Goal: Information Seeking & Learning: Learn about a topic

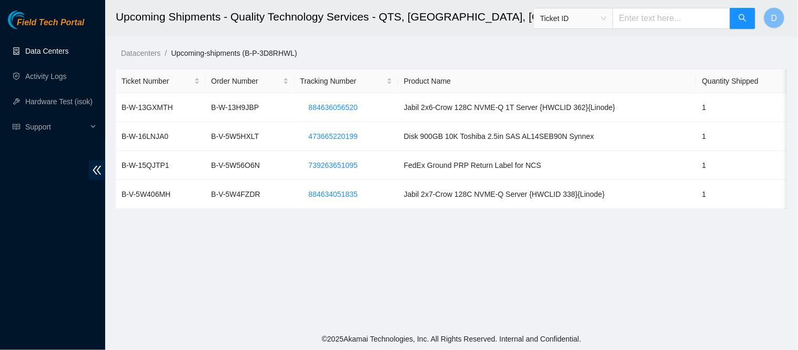
click at [61, 53] on link "Data Centers" at bounding box center [46, 51] width 43 height 8
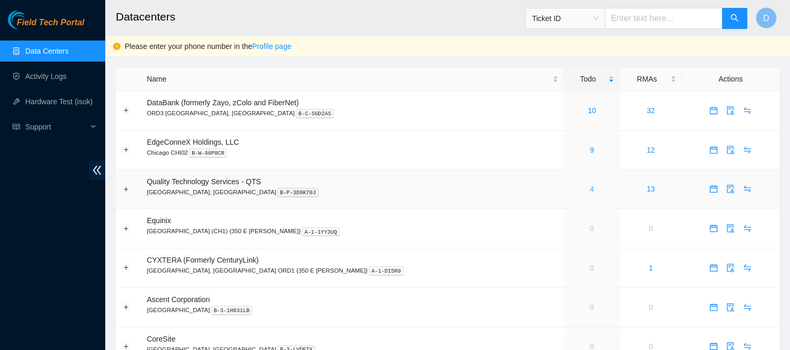
click at [590, 186] on link "4" at bounding box center [592, 189] width 4 height 8
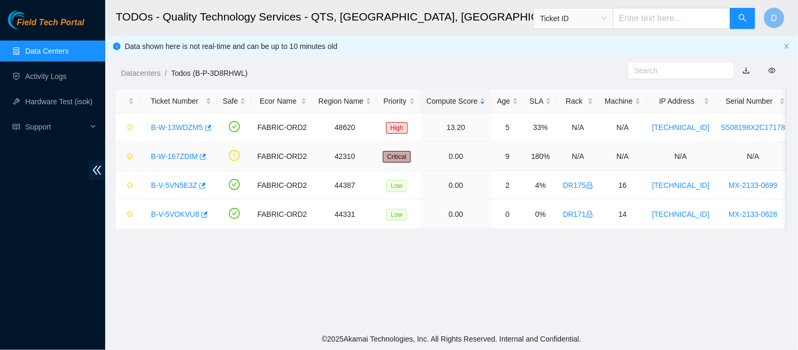
click at [180, 153] on link "B-W-167ZDIM" at bounding box center [174, 156] width 47 height 8
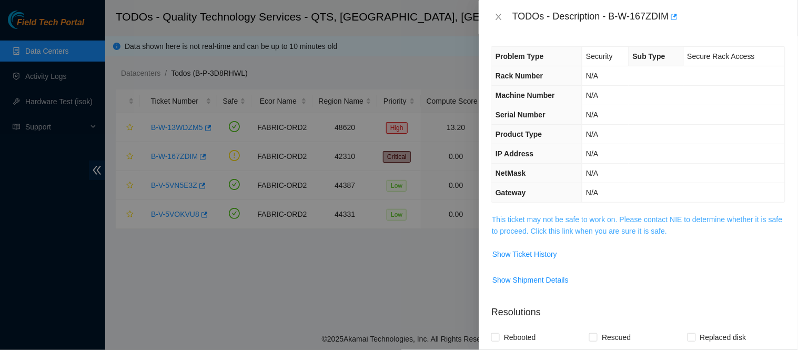
click at [633, 235] on link "This ticket may not be safe to work on. Please contact NIE to determine whether…" at bounding box center [637, 225] width 290 height 20
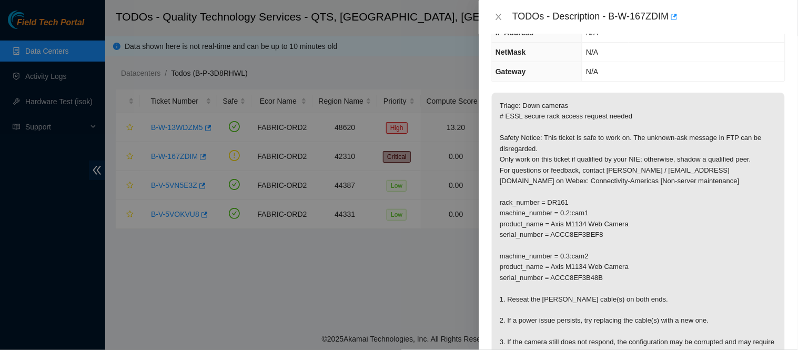
scroll to position [141, 0]
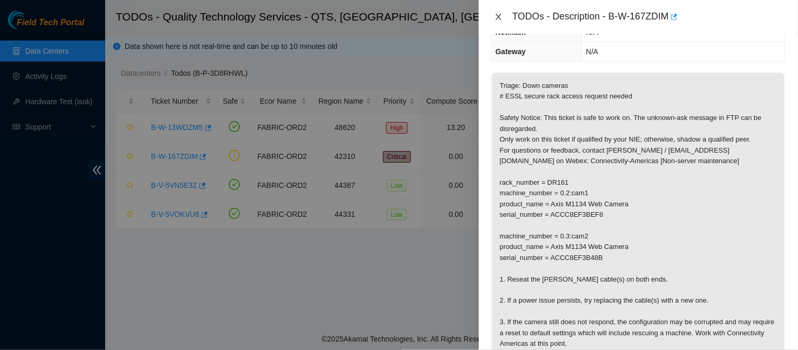
click at [500, 15] on icon "close" at bounding box center [499, 17] width 6 height 6
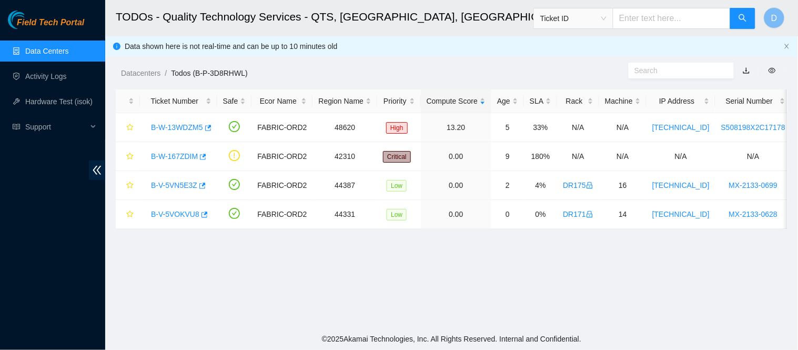
scroll to position [187, 0]
click at [169, 129] on link "B-W-13WDZM5" at bounding box center [177, 127] width 52 height 8
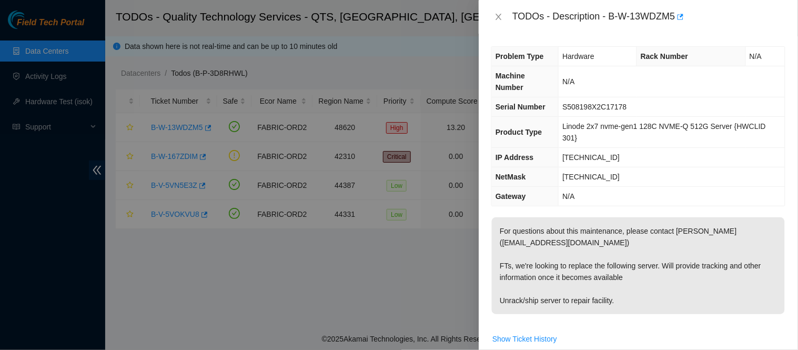
scroll to position [341, 0]
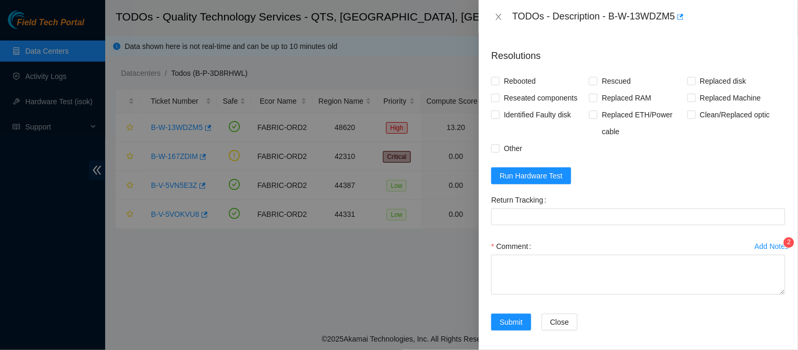
click at [764, 243] on div "Add Notes" at bounding box center [772, 246] width 34 height 7
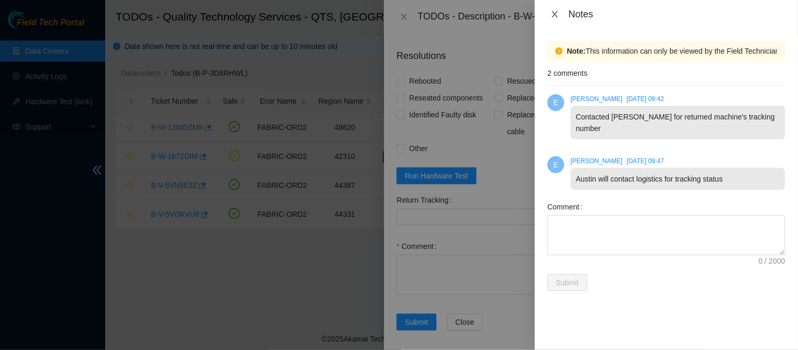
click at [559, 13] on icon "close" at bounding box center [555, 14] width 8 height 8
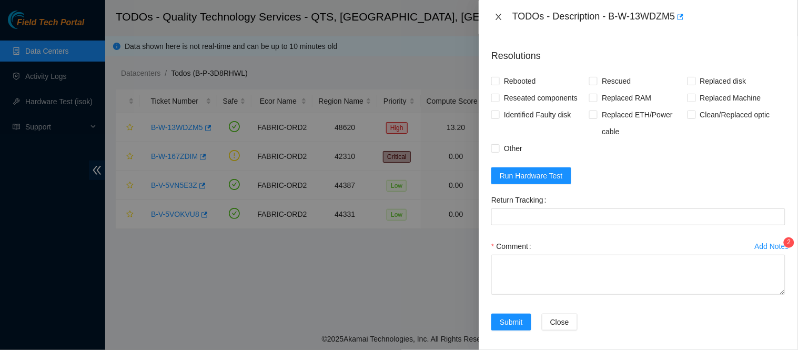
click at [502, 17] on icon "close" at bounding box center [499, 17] width 8 height 8
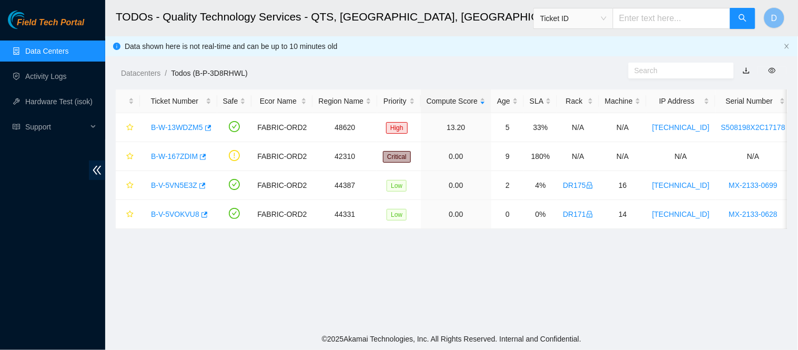
scroll to position [283, 0]
click at [461, 34] on header "TODOs - Quality Technology Services - QTS, [GEOGRAPHIC_DATA], [GEOGRAPHIC_DATA]…" at bounding box center [504, 18] width 798 height 36
